Goal: Information Seeking & Learning: Learn about a topic

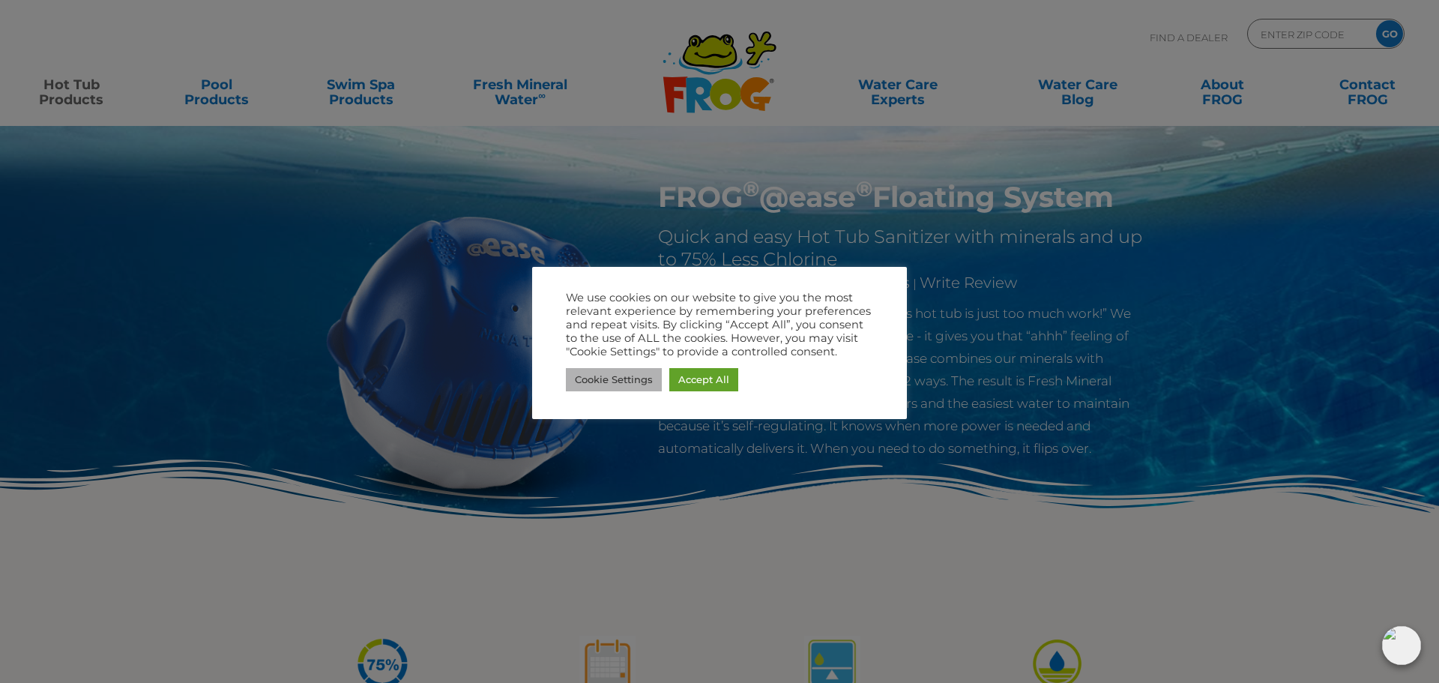
drag, startPoint x: 633, startPoint y: 376, endPoint x: 440, endPoint y: 174, distance: 279.4
click at [610, 359] on div "We use cookies on our website to give you the most relevant experience by remem…" at bounding box center [719, 343] width 307 height 104
click at [1002, 300] on div at bounding box center [719, 341] width 1439 height 683
click at [618, 386] on link "Cookie Settings" at bounding box center [614, 379] width 96 height 23
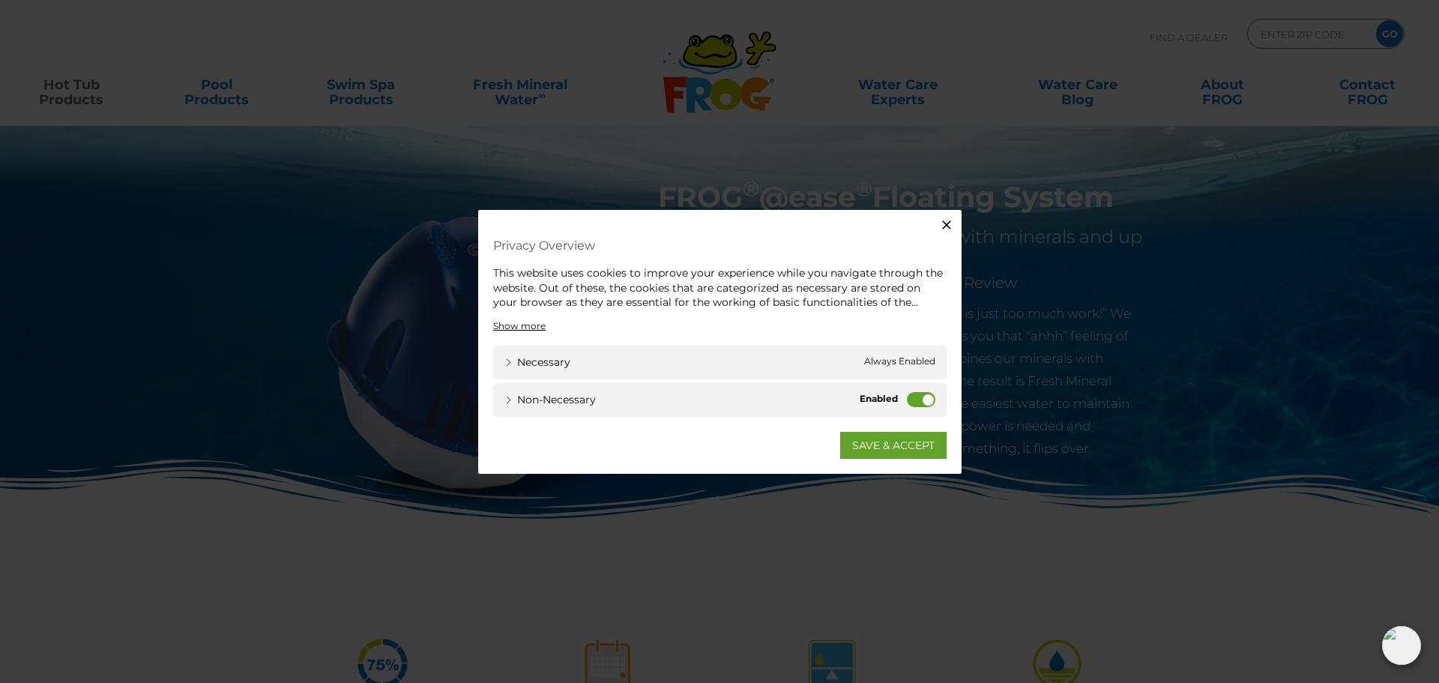
click at [905, 394] on div "Non-necessary Non-necessary" at bounding box center [719, 399] width 453 height 34
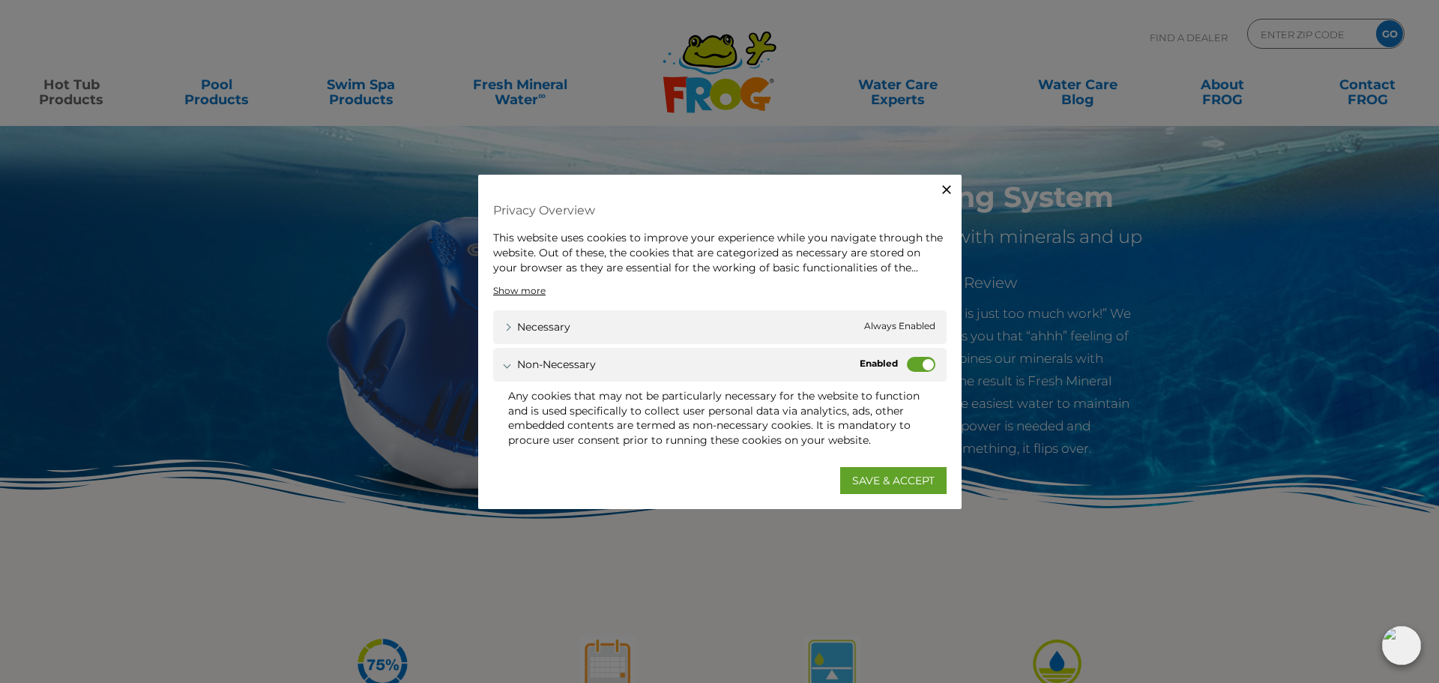
click at [910, 356] on div "Non-necessary Non-necessary" at bounding box center [719, 365] width 453 height 34
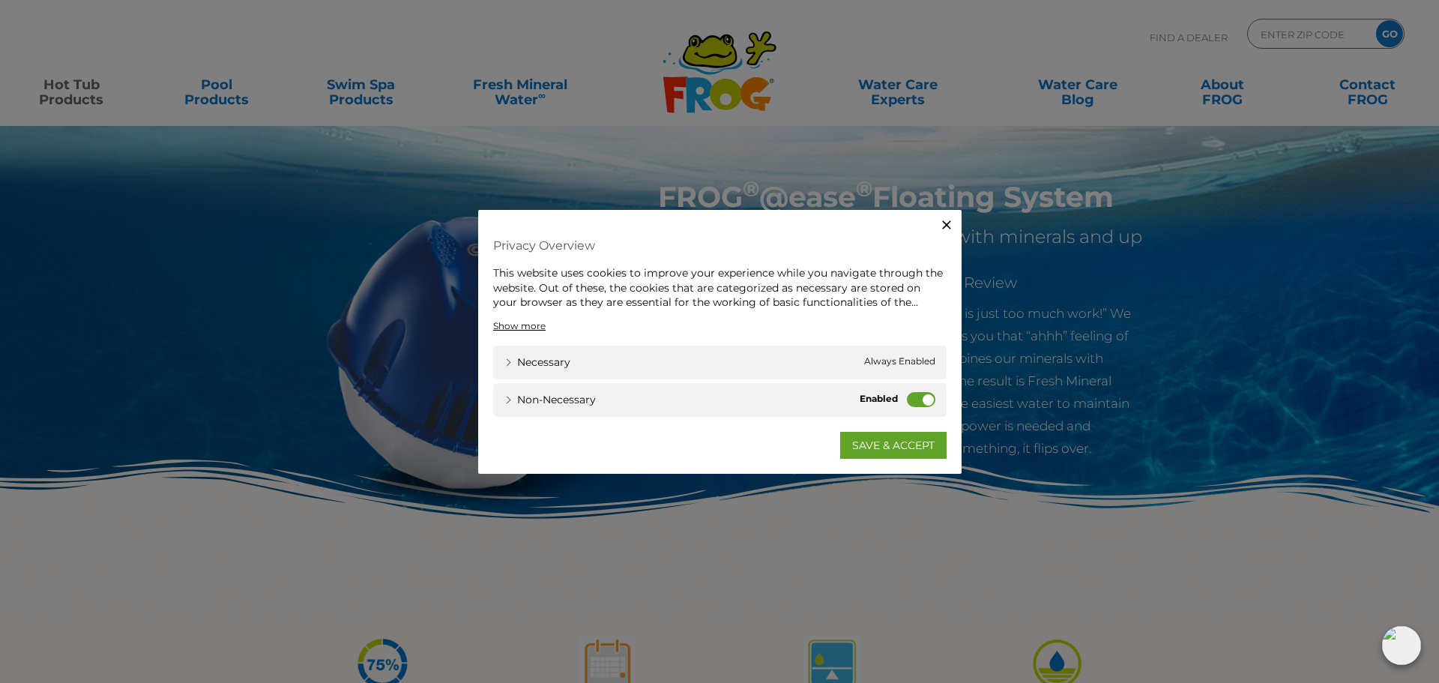
click at [918, 400] on label "Non-necessary" at bounding box center [921, 398] width 28 height 15
click at [0, 0] on input "Non-necessary" at bounding box center [0, 0] width 0 height 0
click at [891, 447] on link "SAVE & ACCEPT" at bounding box center [893, 444] width 106 height 27
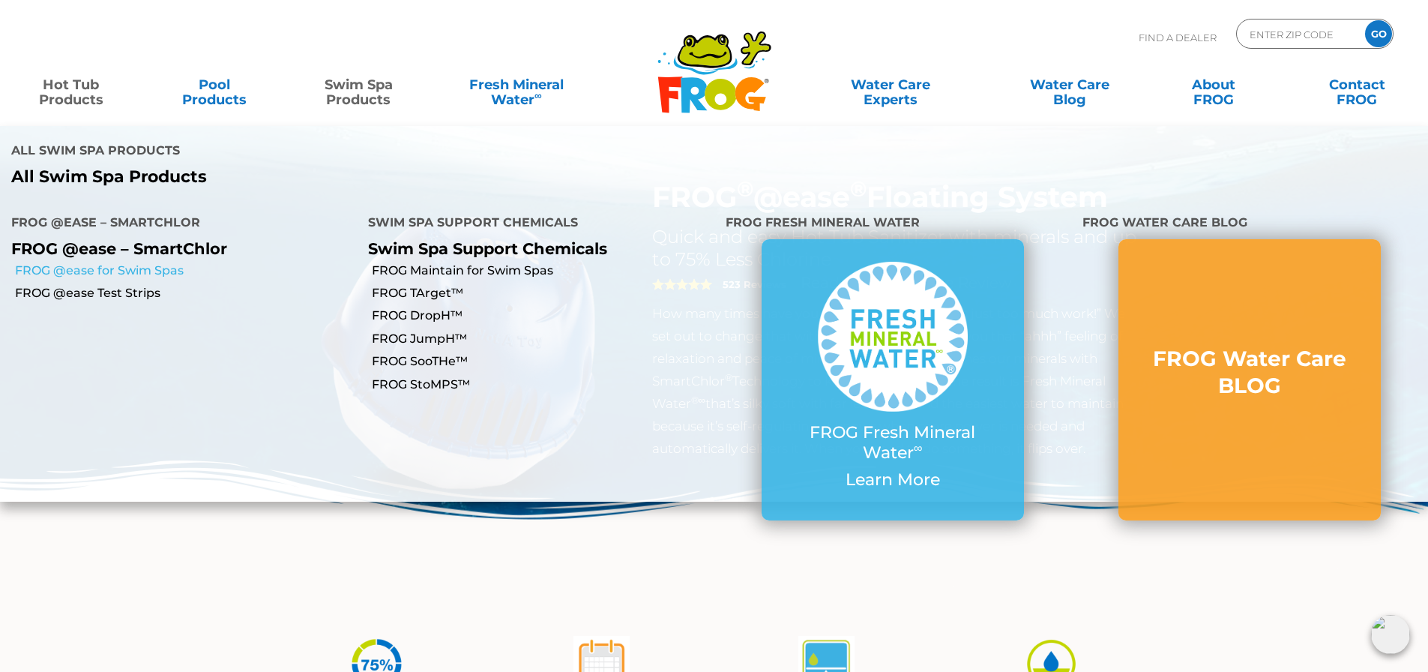
click at [171, 262] on link "FROG @ease for Swim Spas" at bounding box center [186, 270] width 342 height 16
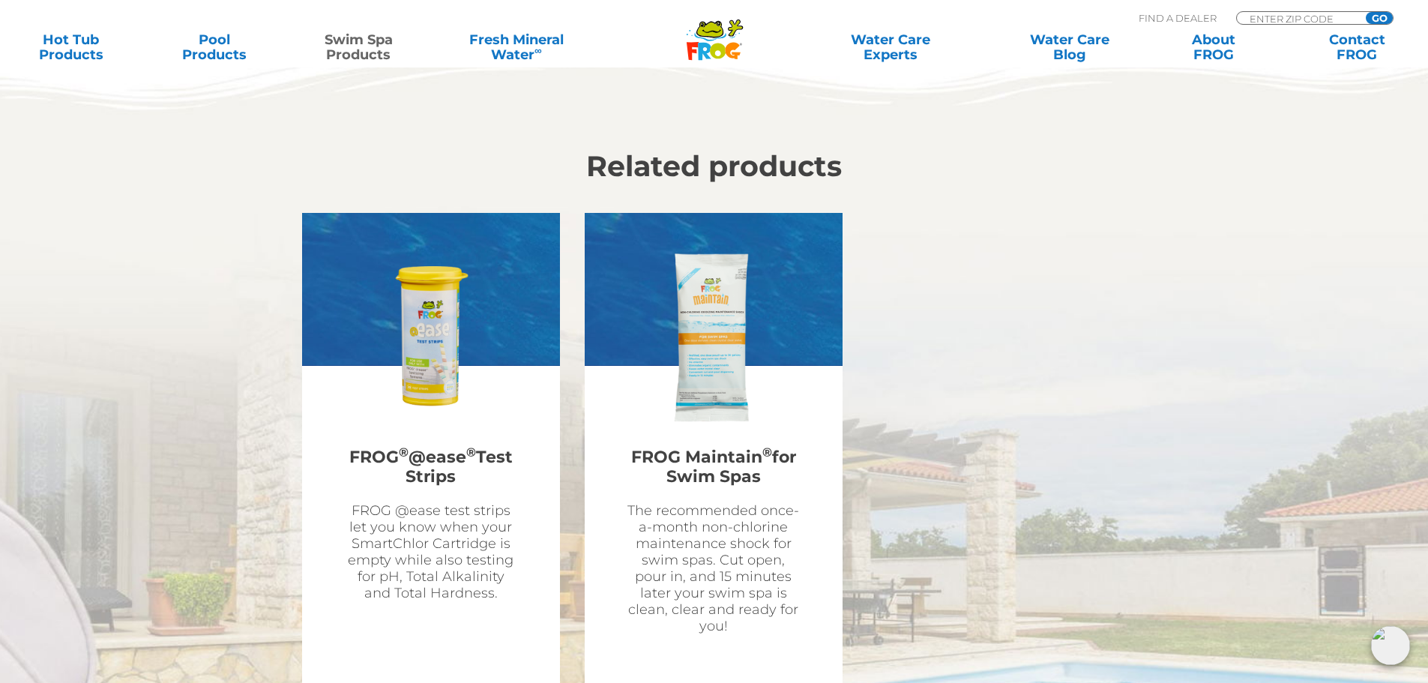
scroll to position [4348, 0]
